Goal: Transaction & Acquisition: Obtain resource

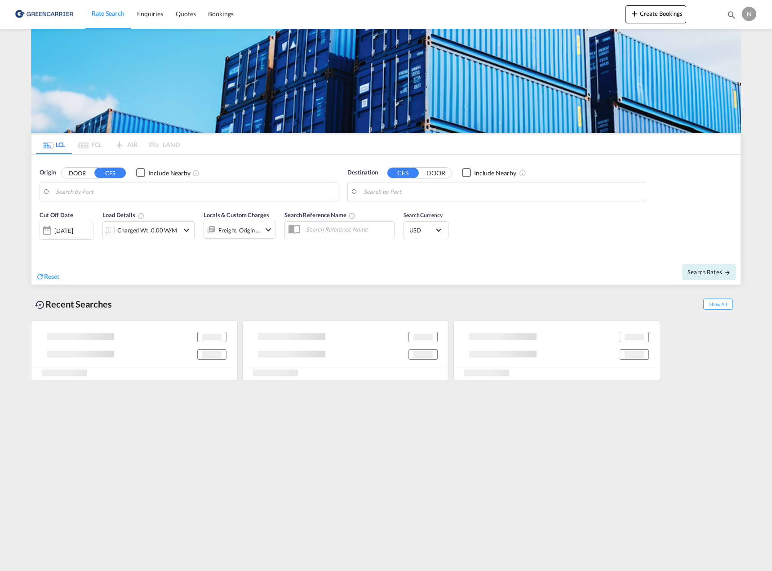
type input "DK-9100, [GEOGRAPHIC_DATA]"
type input "[GEOGRAPHIC_DATA], TNTUN"
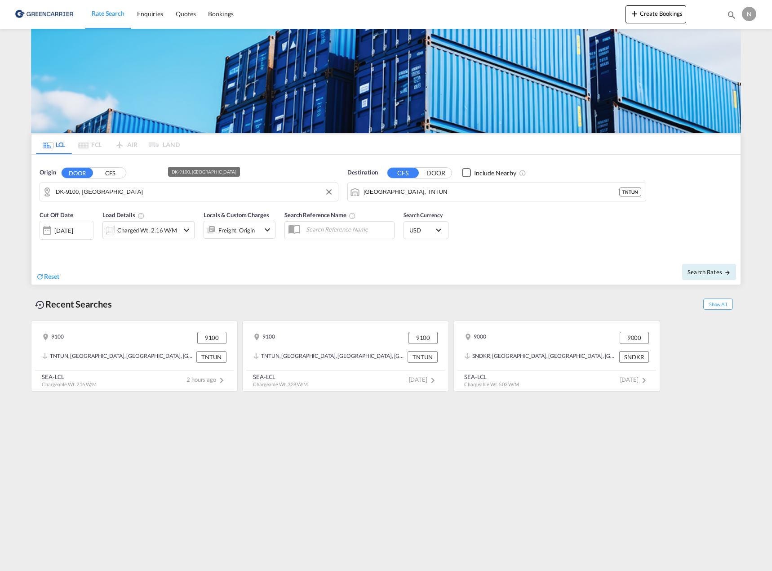
click at [132, 192] on input "DK-9100, [GEOGRAPHIC_DATA]" at bounding box center [195, 191] width 278 height 13
click at [187, 227] on md-icon "icon-chevron-down" at bounding box center [186, 230] width 11 height 11
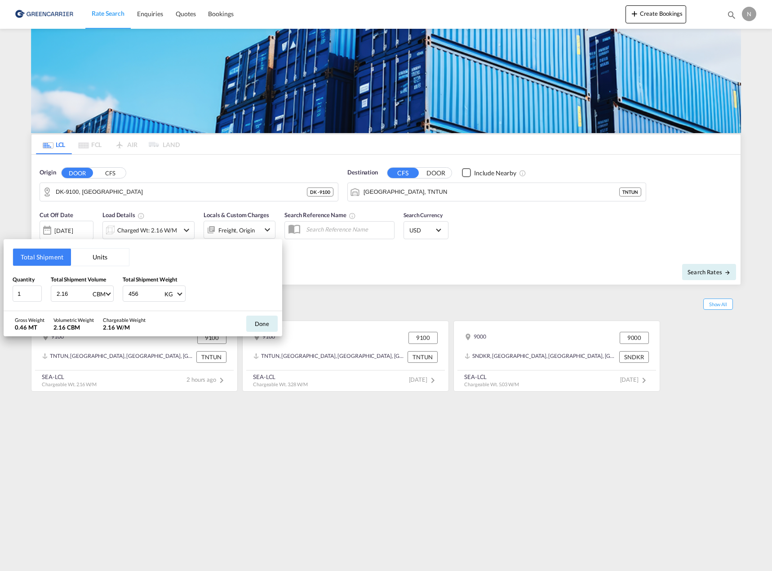
drag, startPoint x: 149, startPoint y: 296, endPoint x: 109, endPoint y: 291, distance: 40.3
click at [110, 291] on div "Quantity 1 Total Shipment Volume 2.16 CBM CBM CFT Total Shipment Weight 456 KG …" at bounding box center [143, 288] width 261 height 27
type input "7"
type input "450"
drag, startPoint x: 76, startPoint y: 294, endPoint x: 18, endPoint y: 295, distance: 58.0
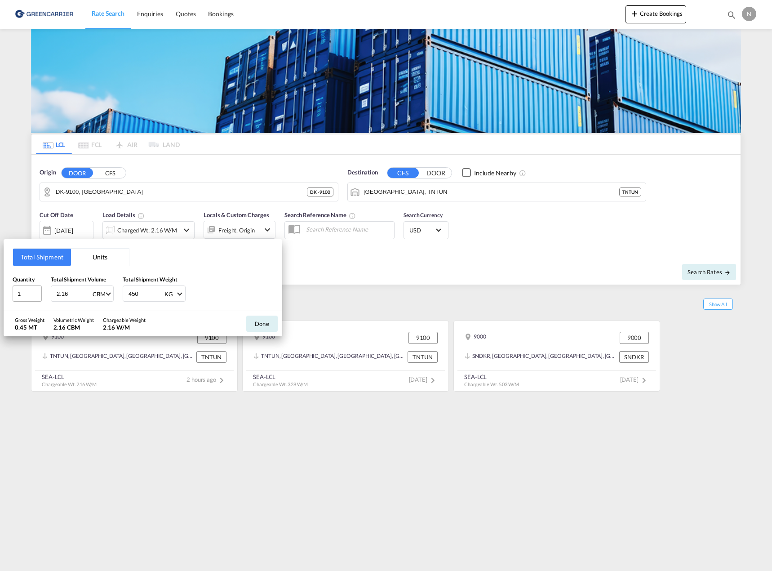
click at [18, 295] on div "Quantity 1 Total Shipment Volume 2.16 CBM CBM CFT Total Shipment Weight 450 KG …" at bounding box center [143, 288] width 261 height 27
type input "4.047"
click at [260, 324] on button "Done" at bounding box center [261, 323] width 31 height 16
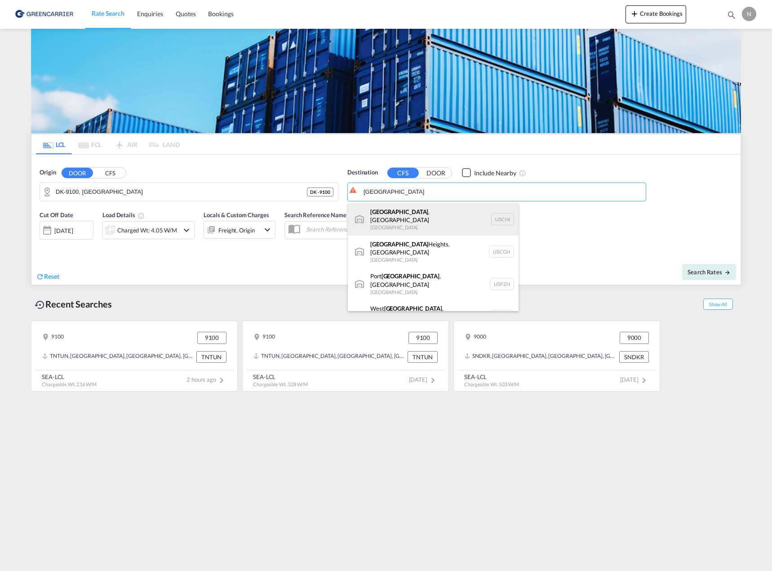
click at [429, 212] on div "[GEOGRAPHIC_DATA] , [GEOGRAPHIC_DATA] [GEOGRAPHIC_DATA] [GEOGRAPHIC_DATA]" at bounding box center [433, 219] width 171 height 32
type input "[GEOGRAPHIC_DATA], [GEOGRAPHIC_DATA], USCHI"
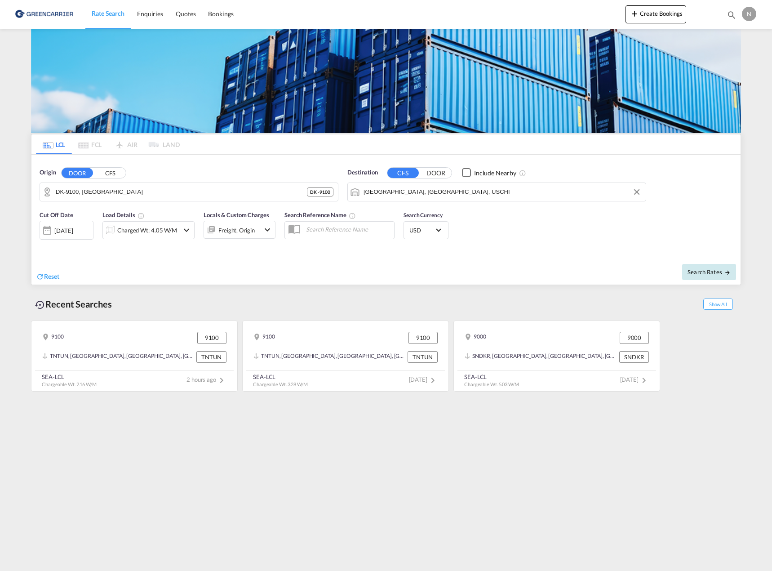
click at [704, 272] on span "Search Rates" at bounding box center [708, 271] width 43 height 7
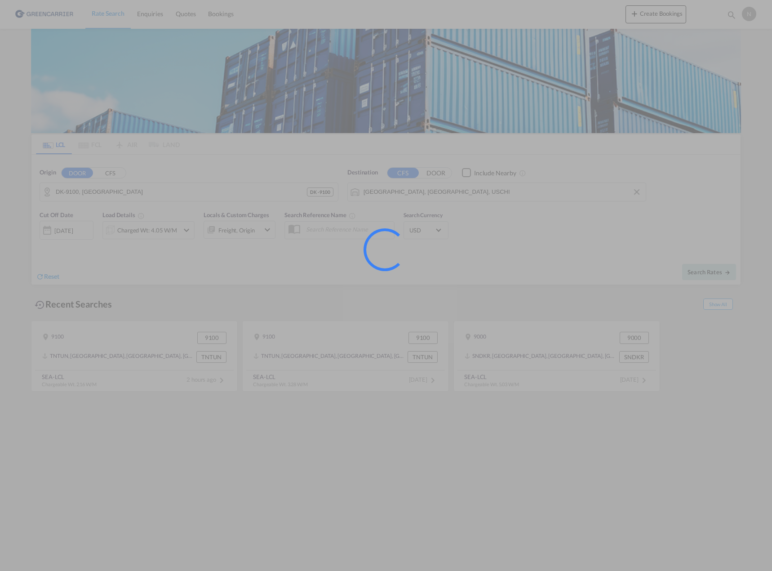
type input "9100 to USCHI / [DATE]"
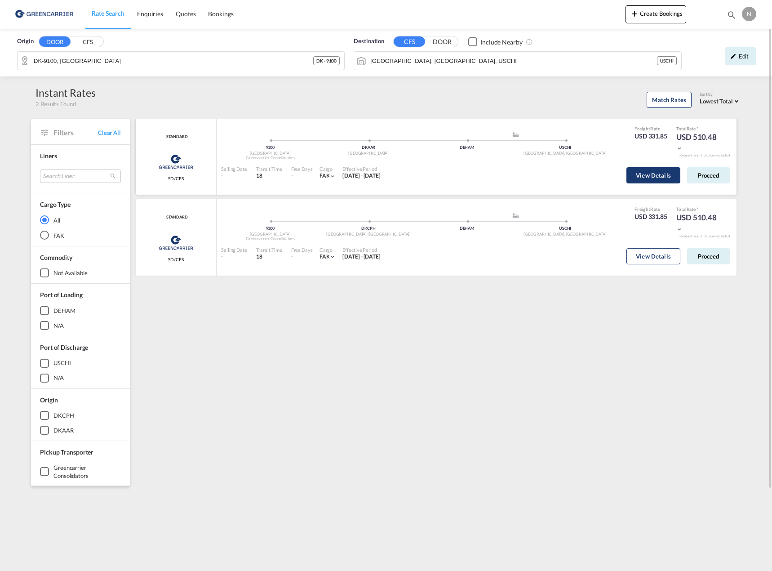
click at [663, 173] on button "View Details" at bounding box center [653, 175] width 54 height 16
